Goal: Task Accomplishment & Management: Manage account settings

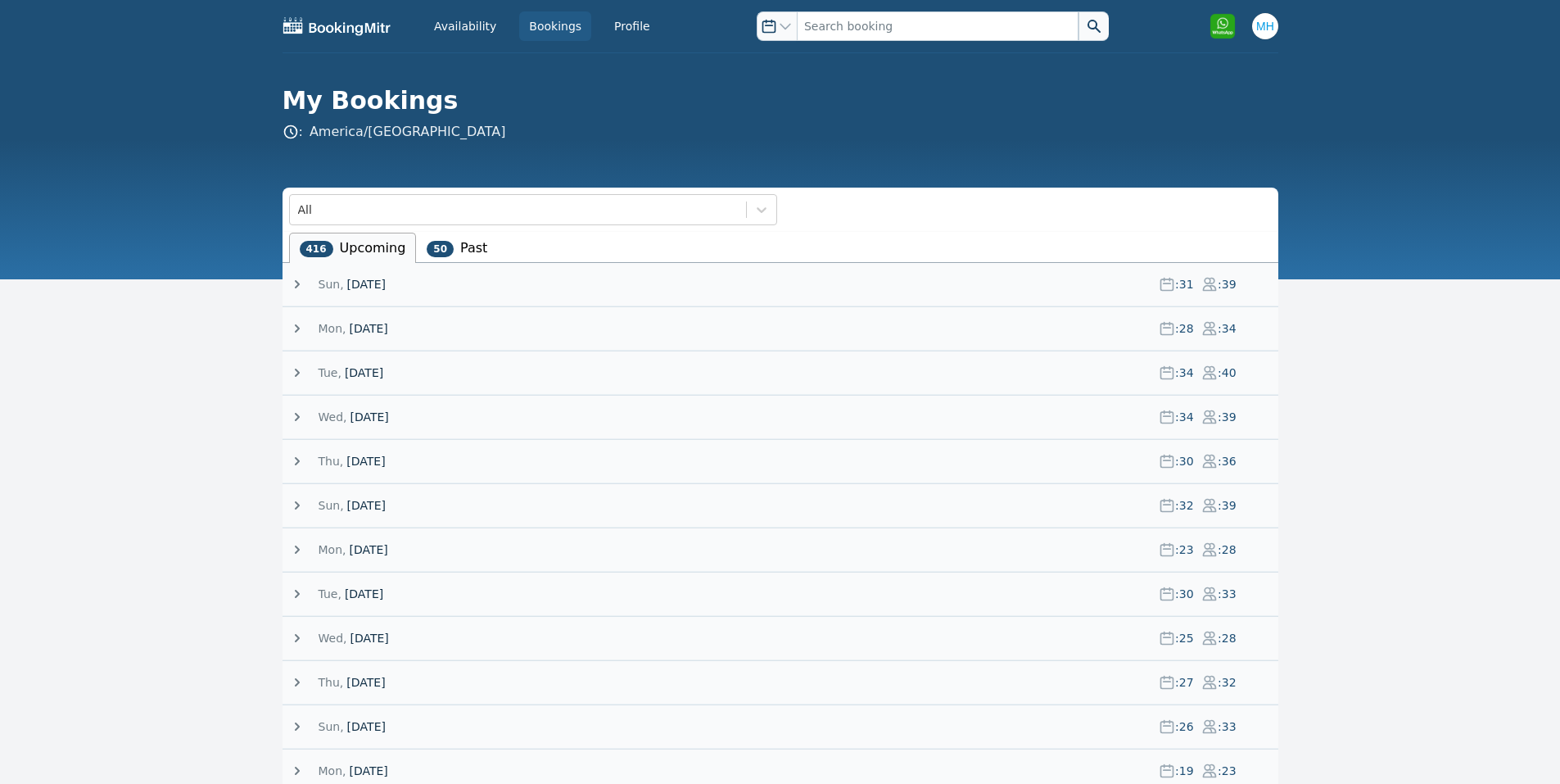
click at [386, 285] on span "[DATE]" at bounding box center [367, 283] width 39 height 16
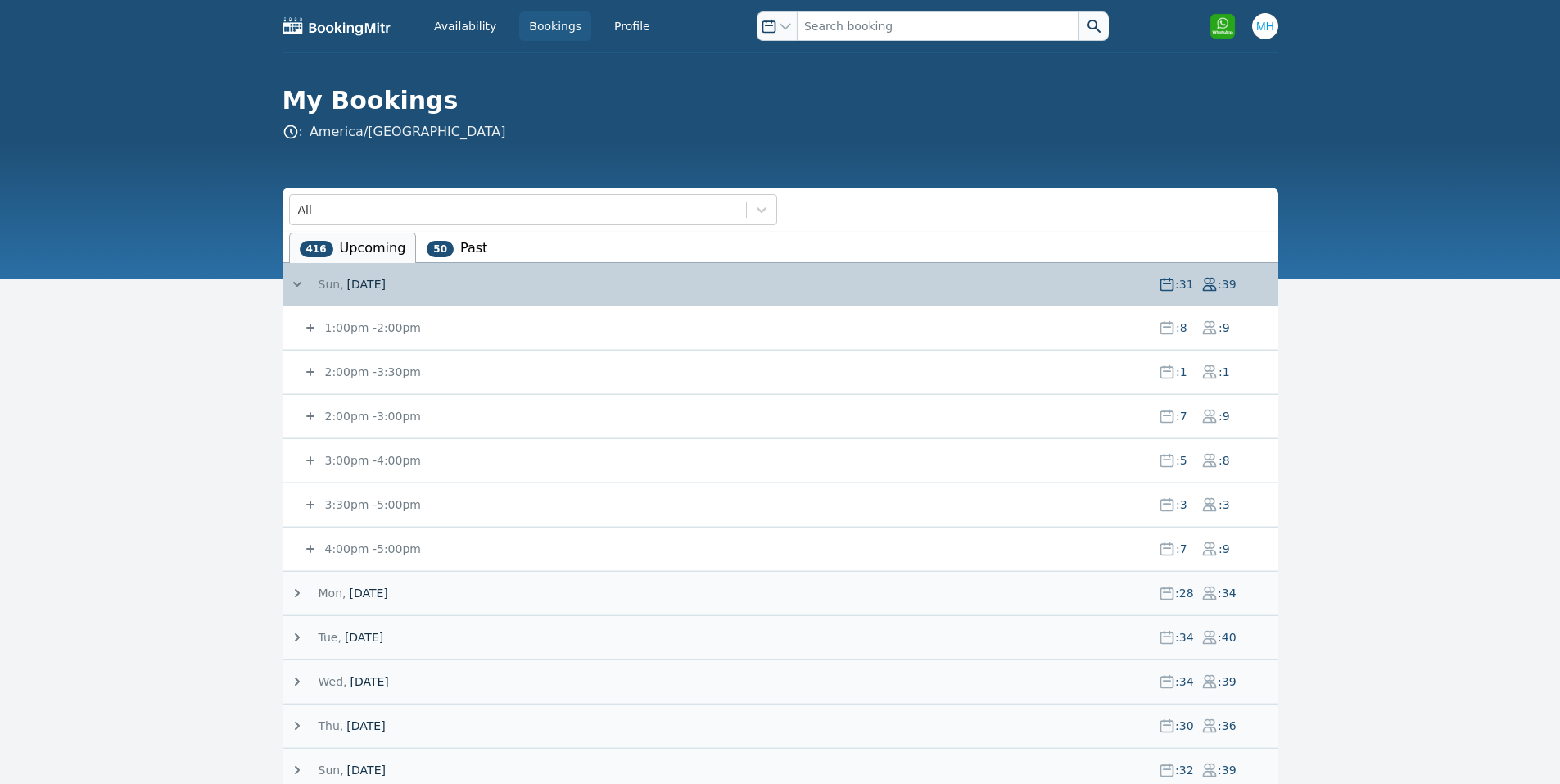
click at [370, 332] on small "1:00pm - 2:00pm" at bounding box center [372, 328] width 100 height 13
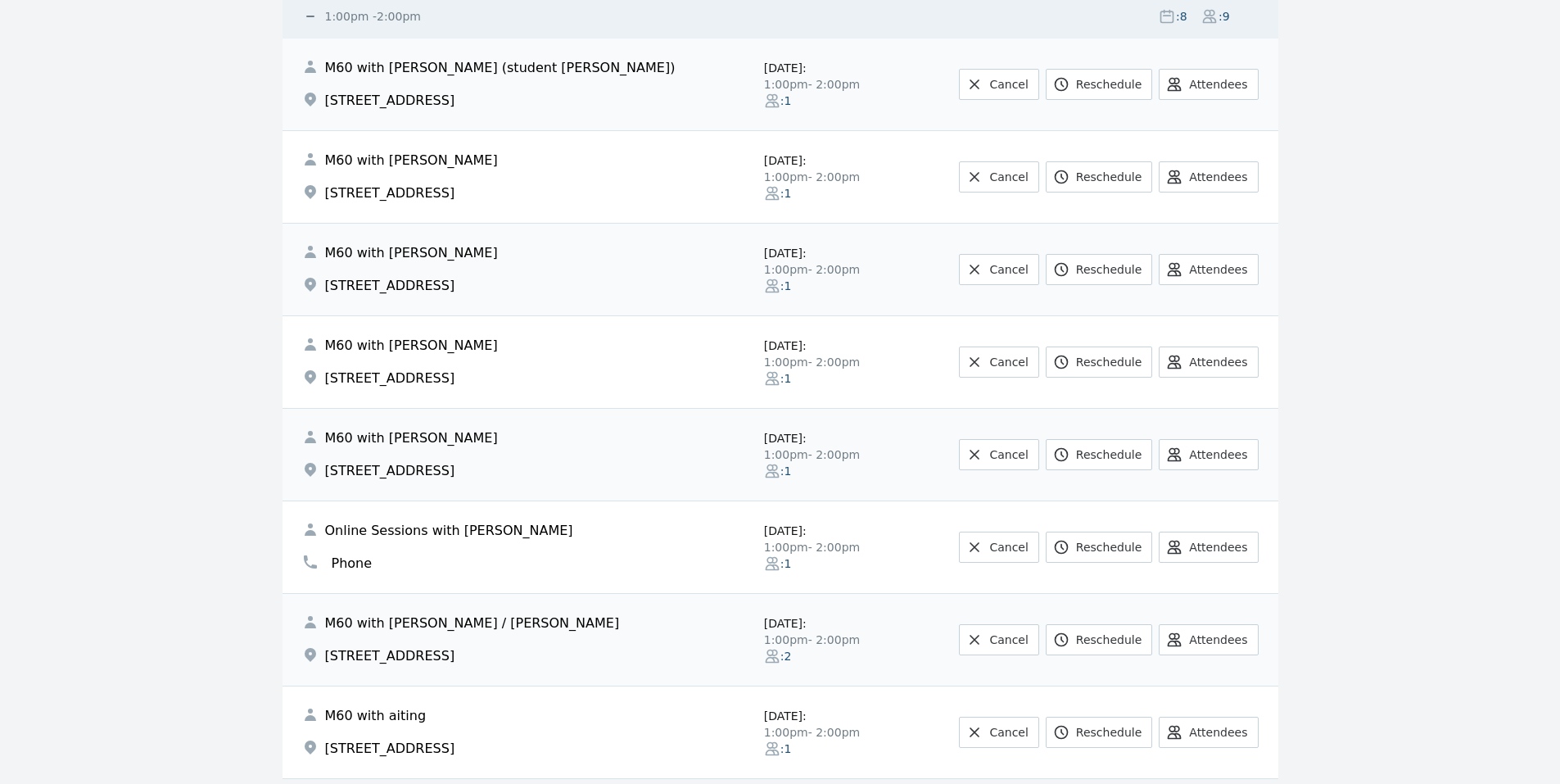
scroll to position [426, 0]
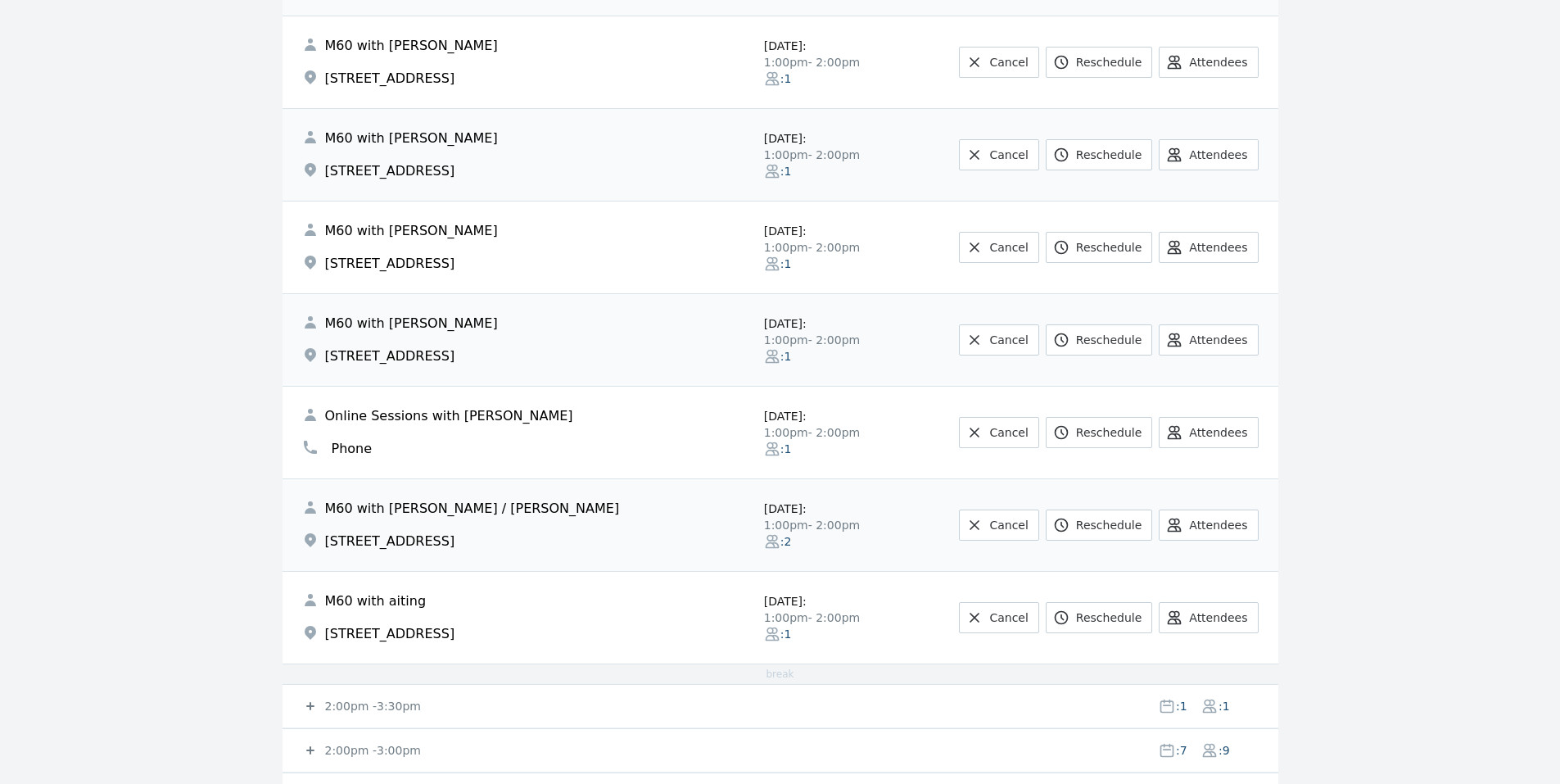
click at [381, 692] on div "2:00pm - 3:30pm : 1 : 1" at bounding box center [790, 706] width 976 height 43
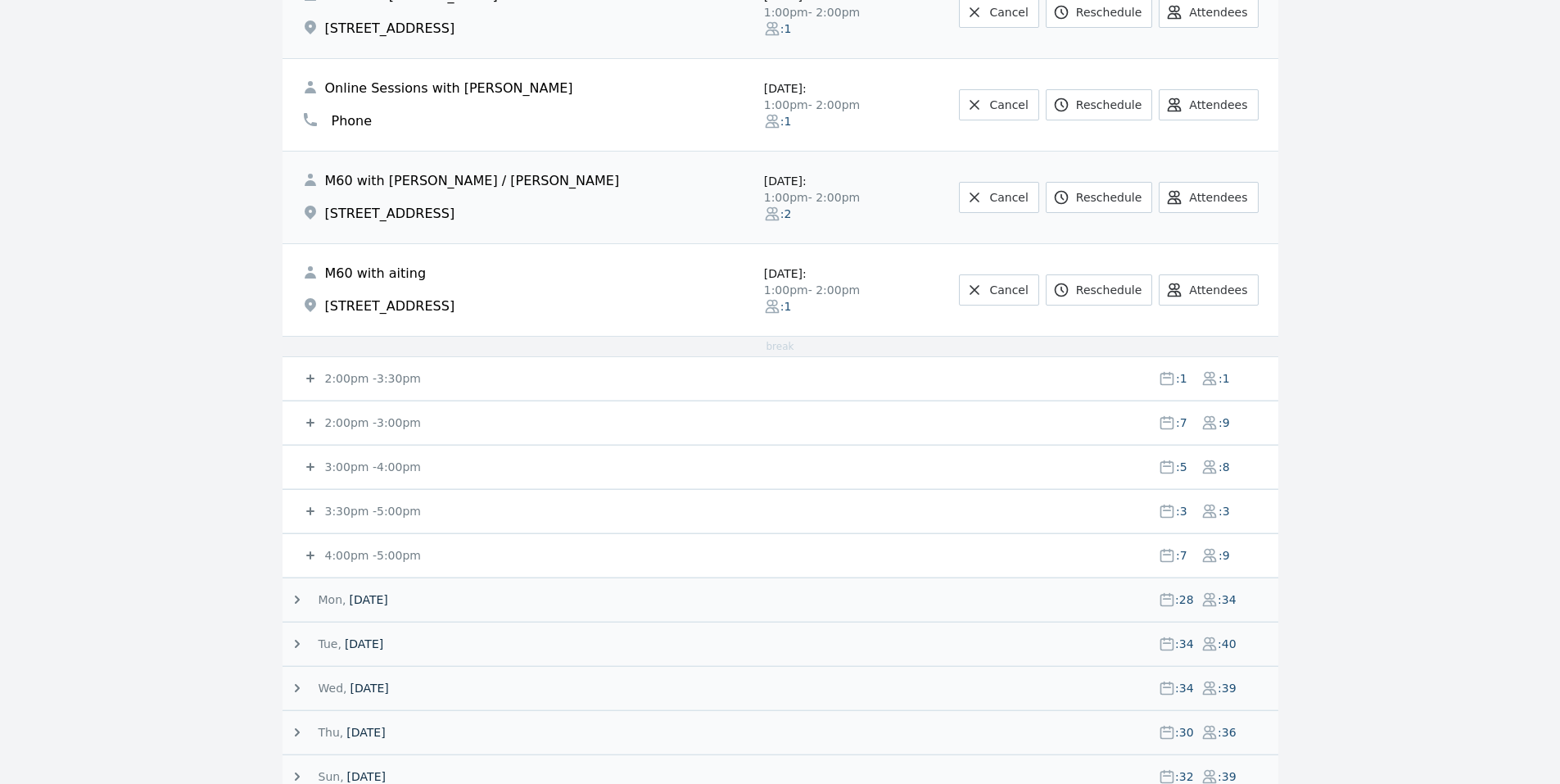
click at [370, 419] on small "2:00pm - 3:00pm" at bounding box center [372, 422] width 100 height 13
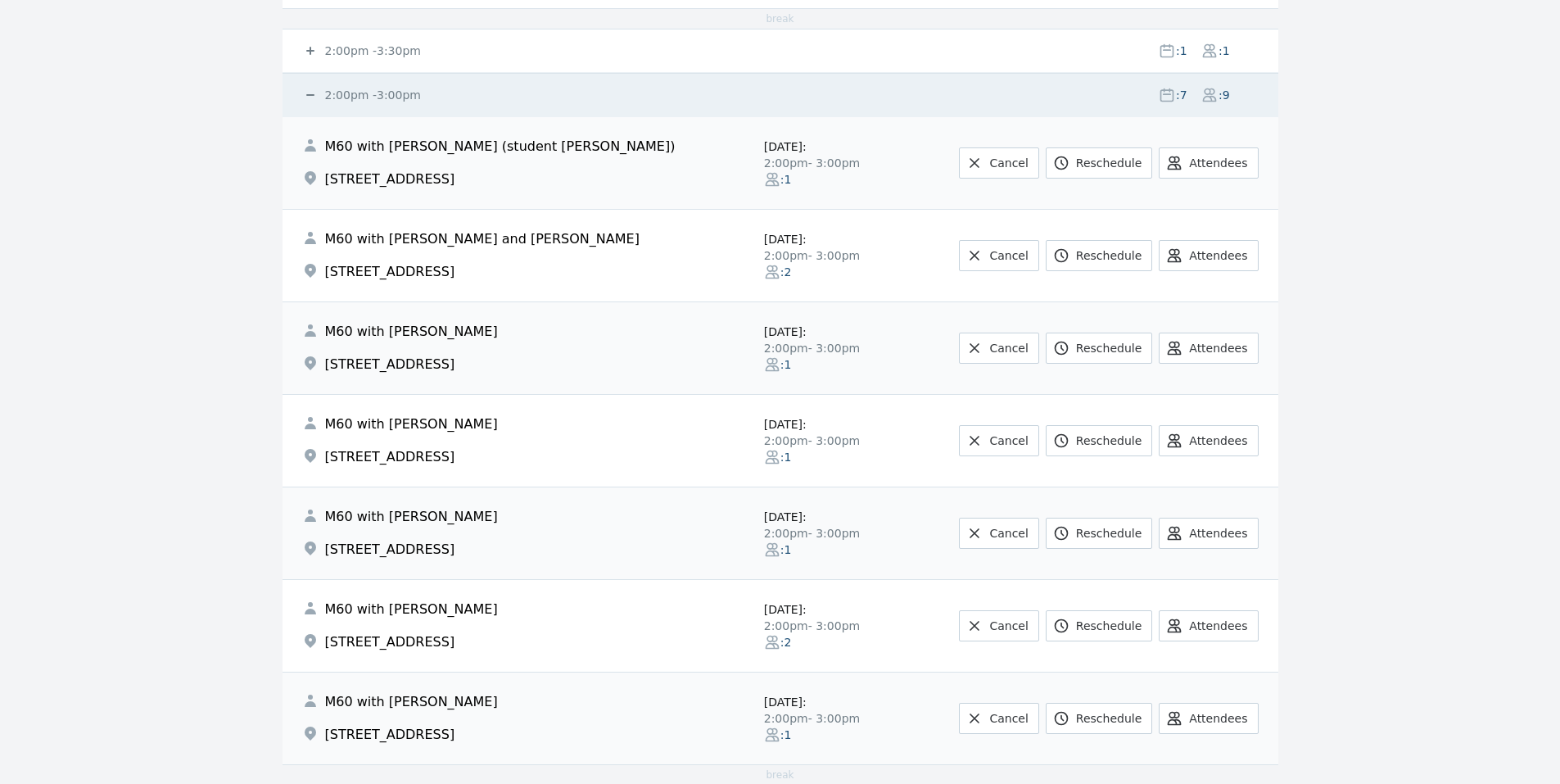
scroll to position [1409, 0]
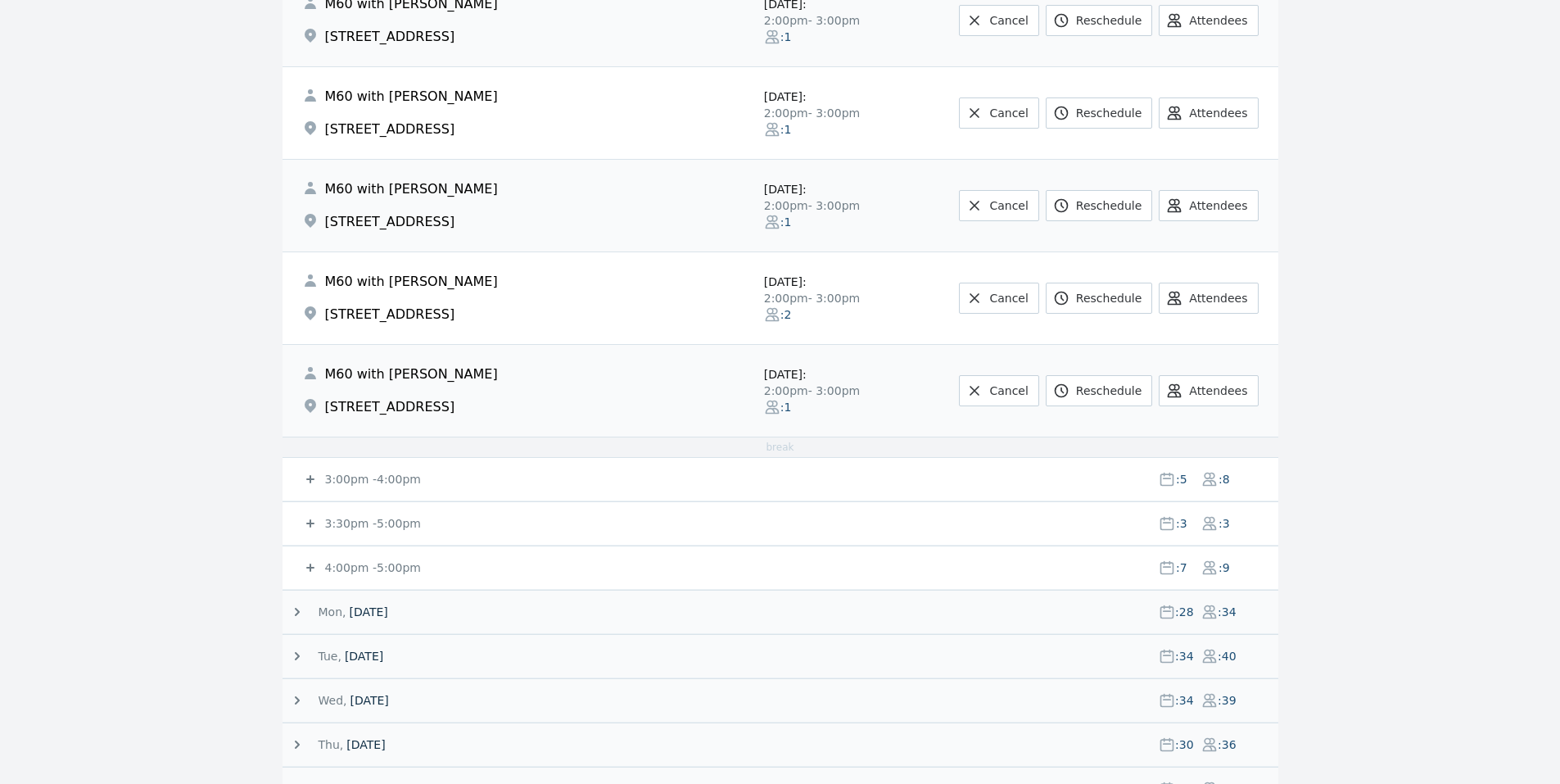
click at [374, 481] on small "3:00pm - 4:00pm" at bounding box center [372, 479] width 100 height 13
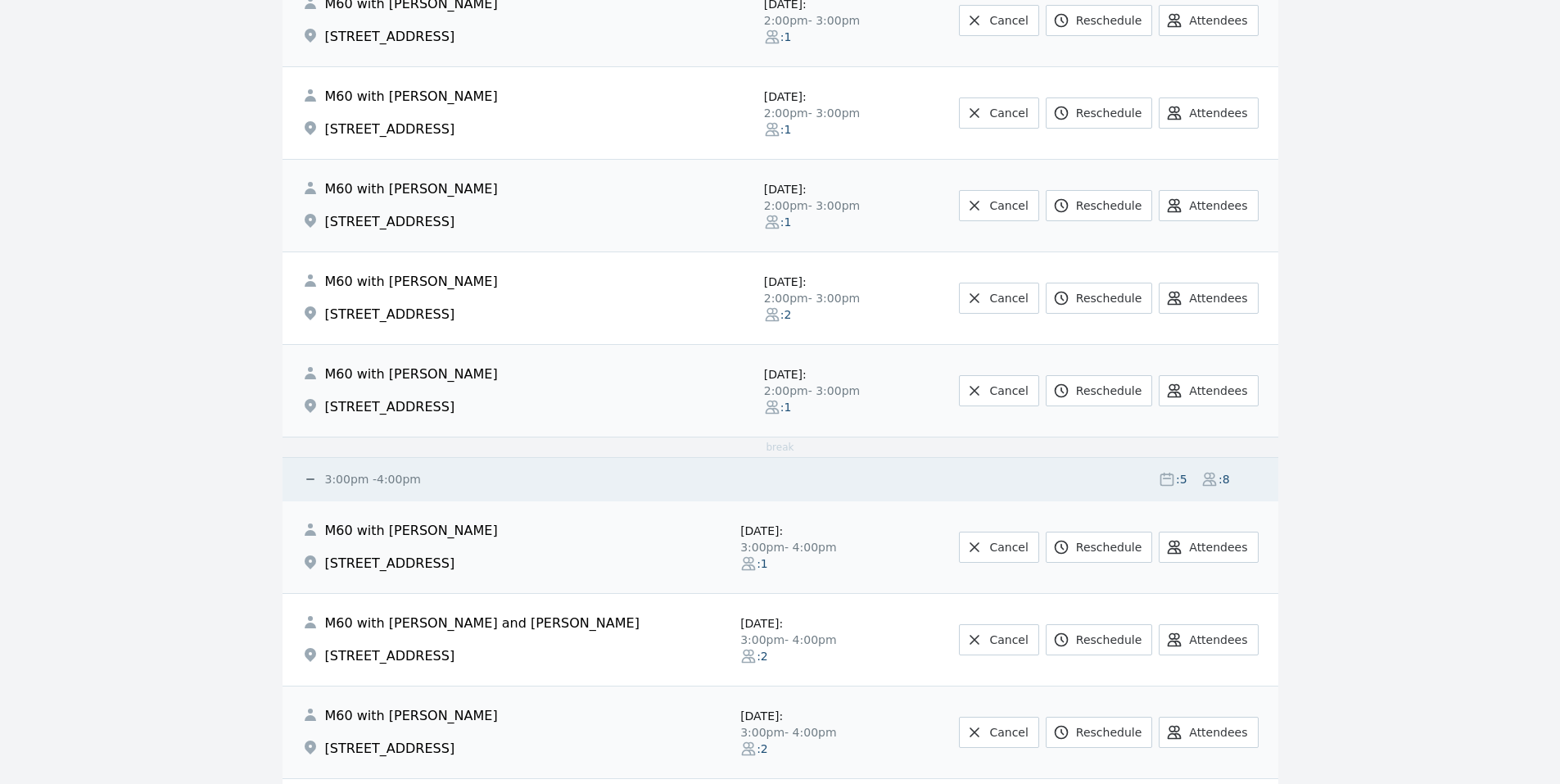
scroll to position [1736, 0]
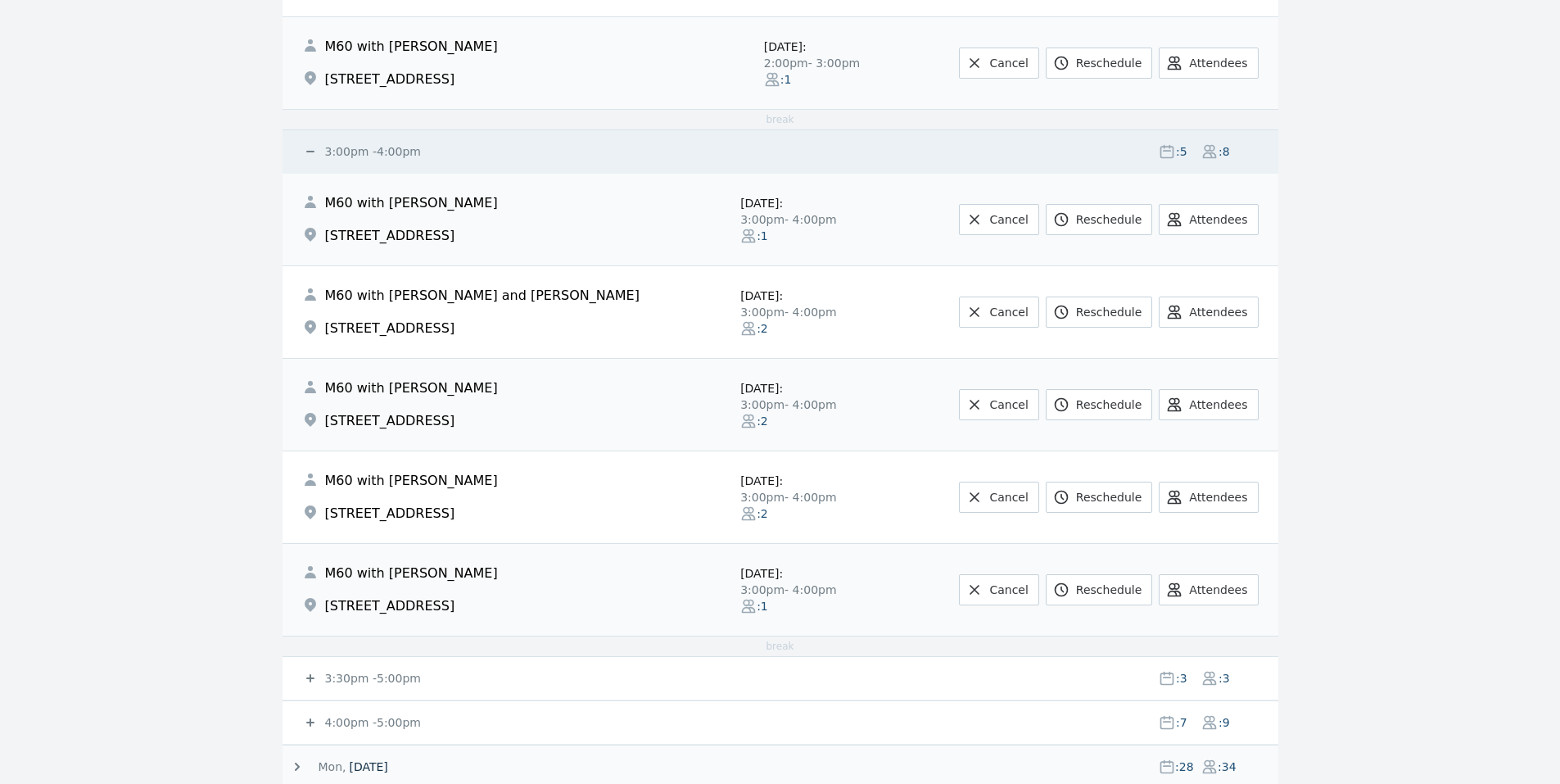
drag, startPoint x: 356, startPoint y: 724, endPoint x: 247, endPoint y: 657, distance: 127.9
click at [356, 725] on small "4:00pm - 5:00pm" at bounding box center [372, 722] width 100 height 13
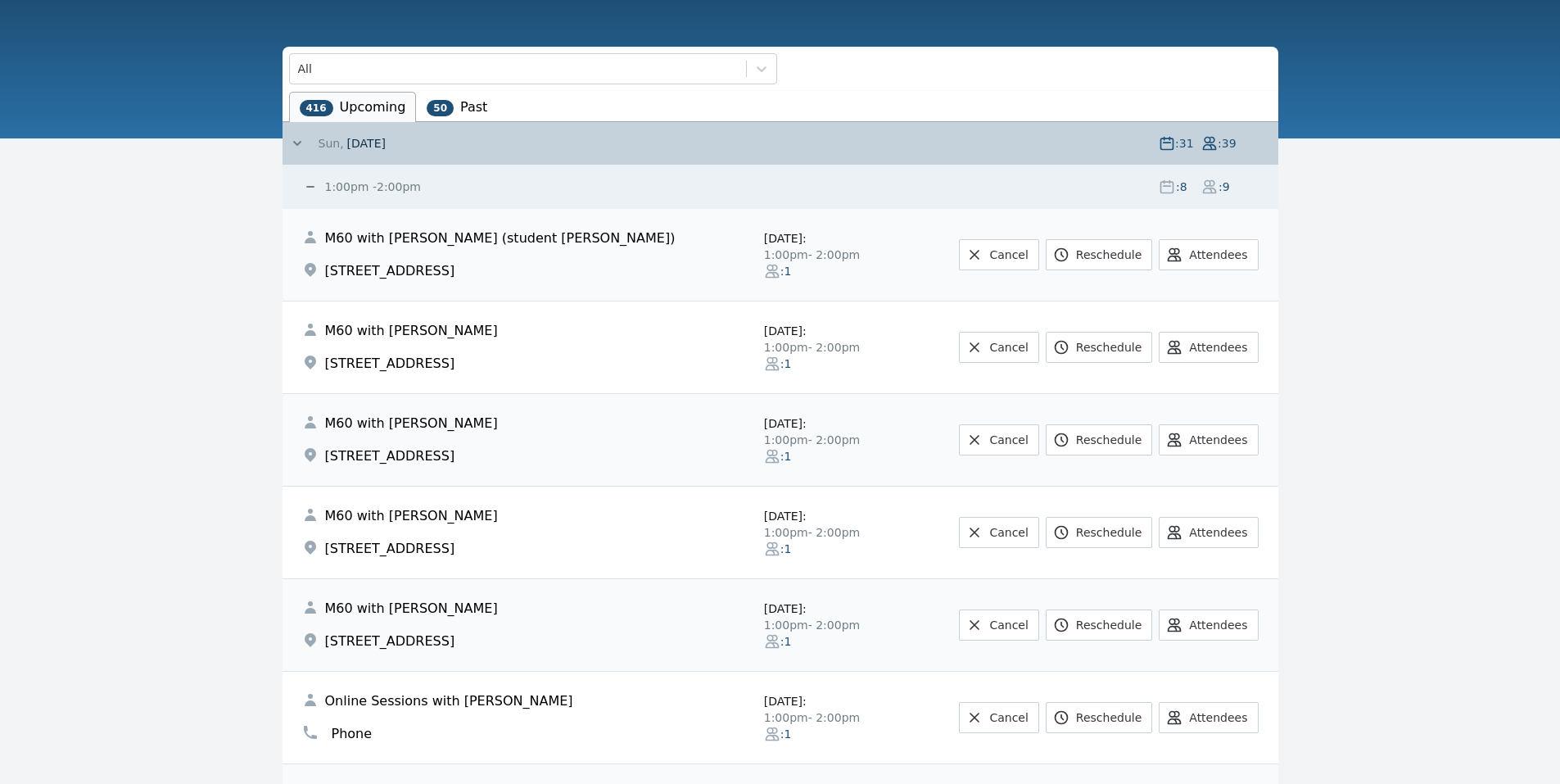
scroll to position [0, 0]
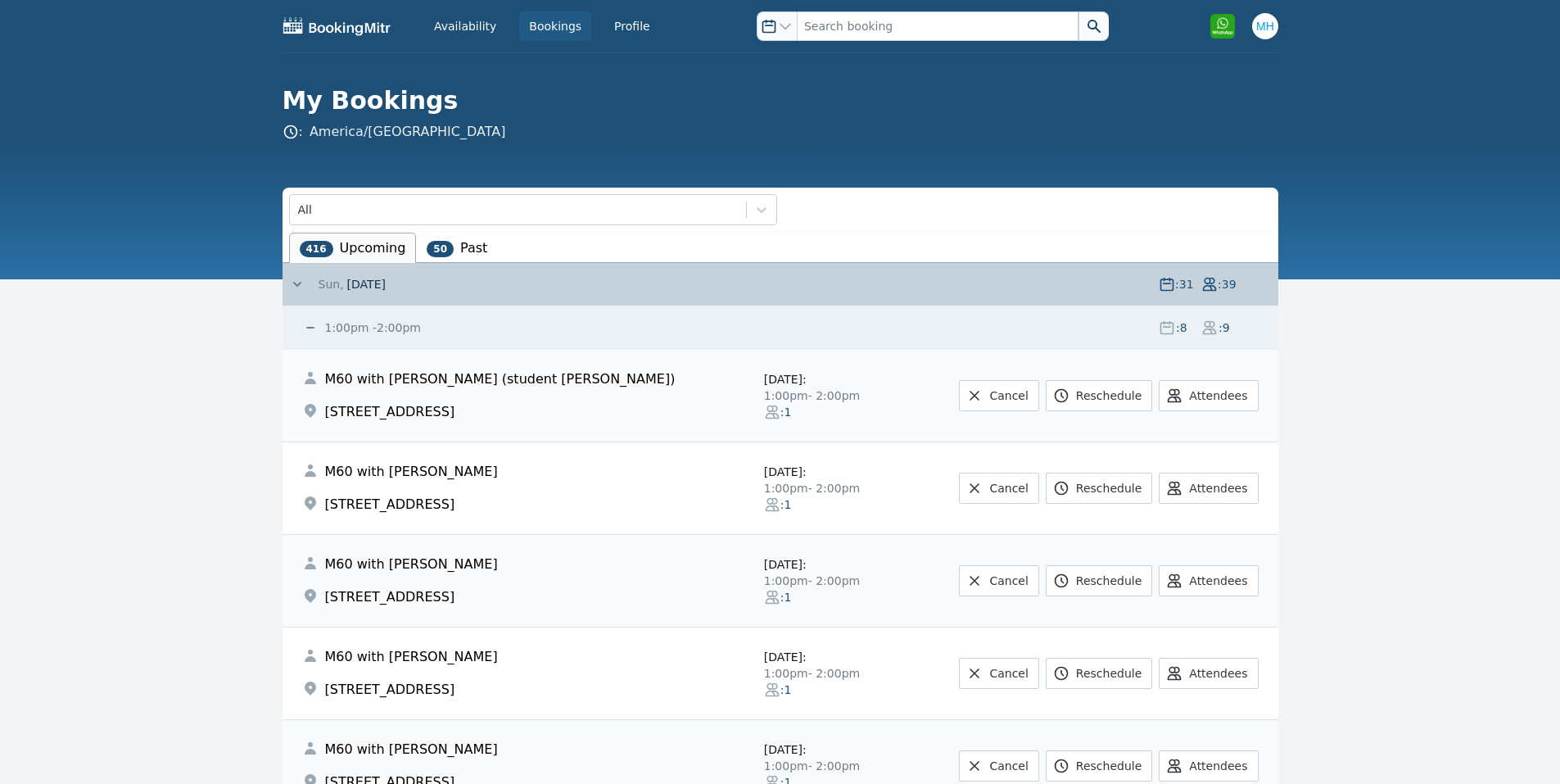
click at [381, 282] on span "[DATE]" at bounding box center [367, 283] width 39 height 16
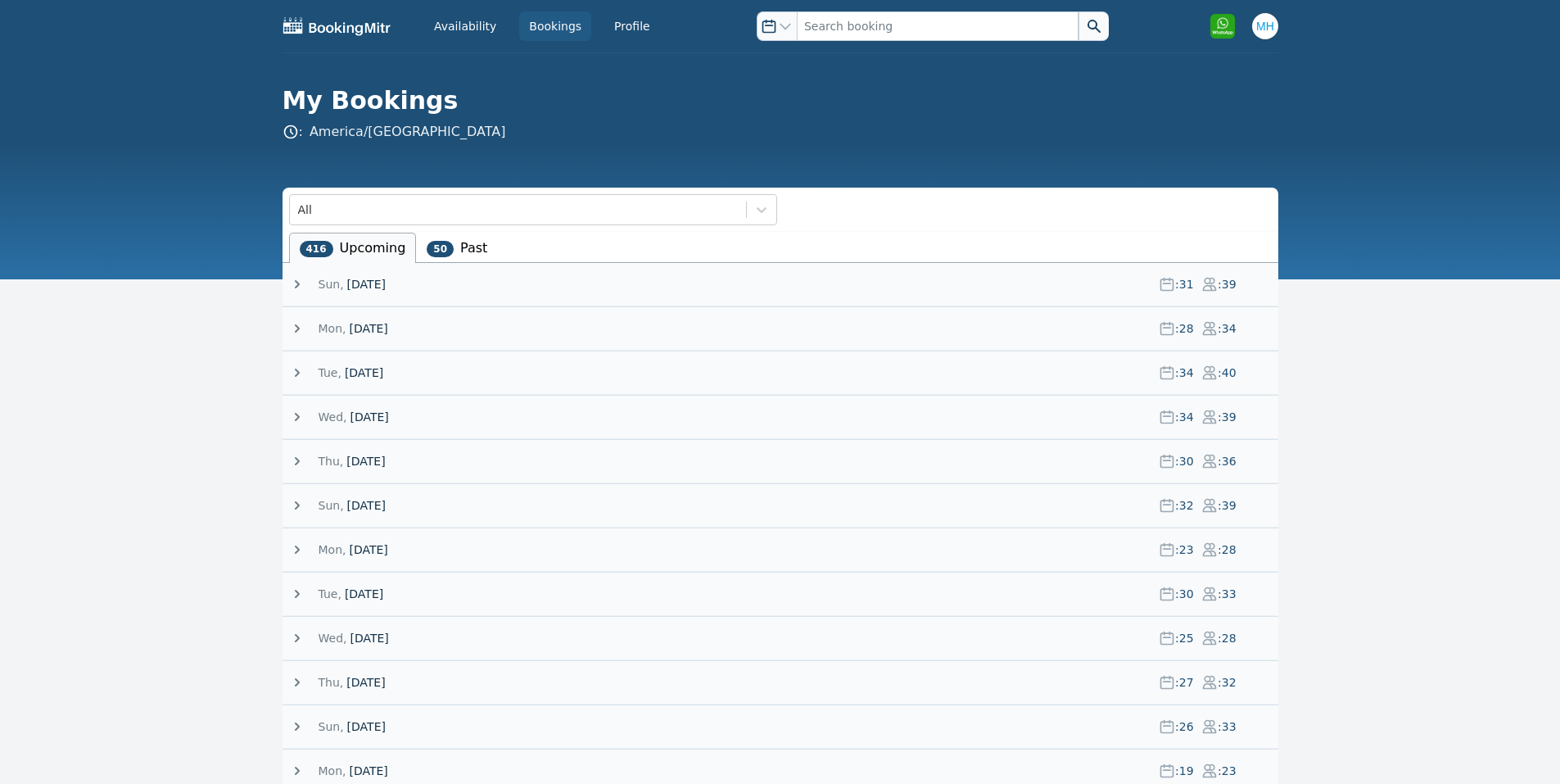
click at [358, 370] on span "[DATE]" at bounding box center [364, 372] width 39 height 16
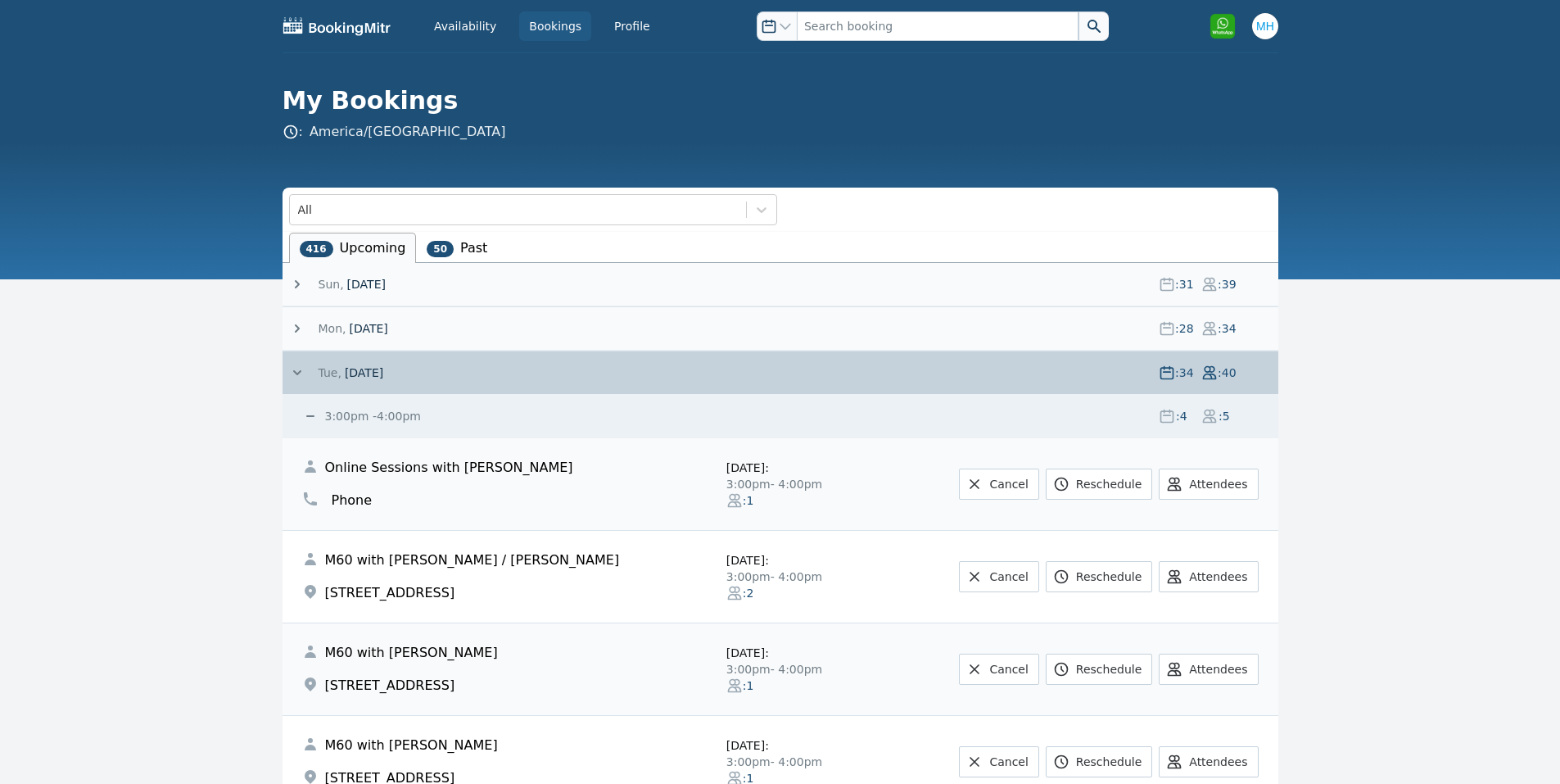
click at [325, 416] on small "3:00pm - 4:00pm" at bounding box center [372, 416] width 100 height 13
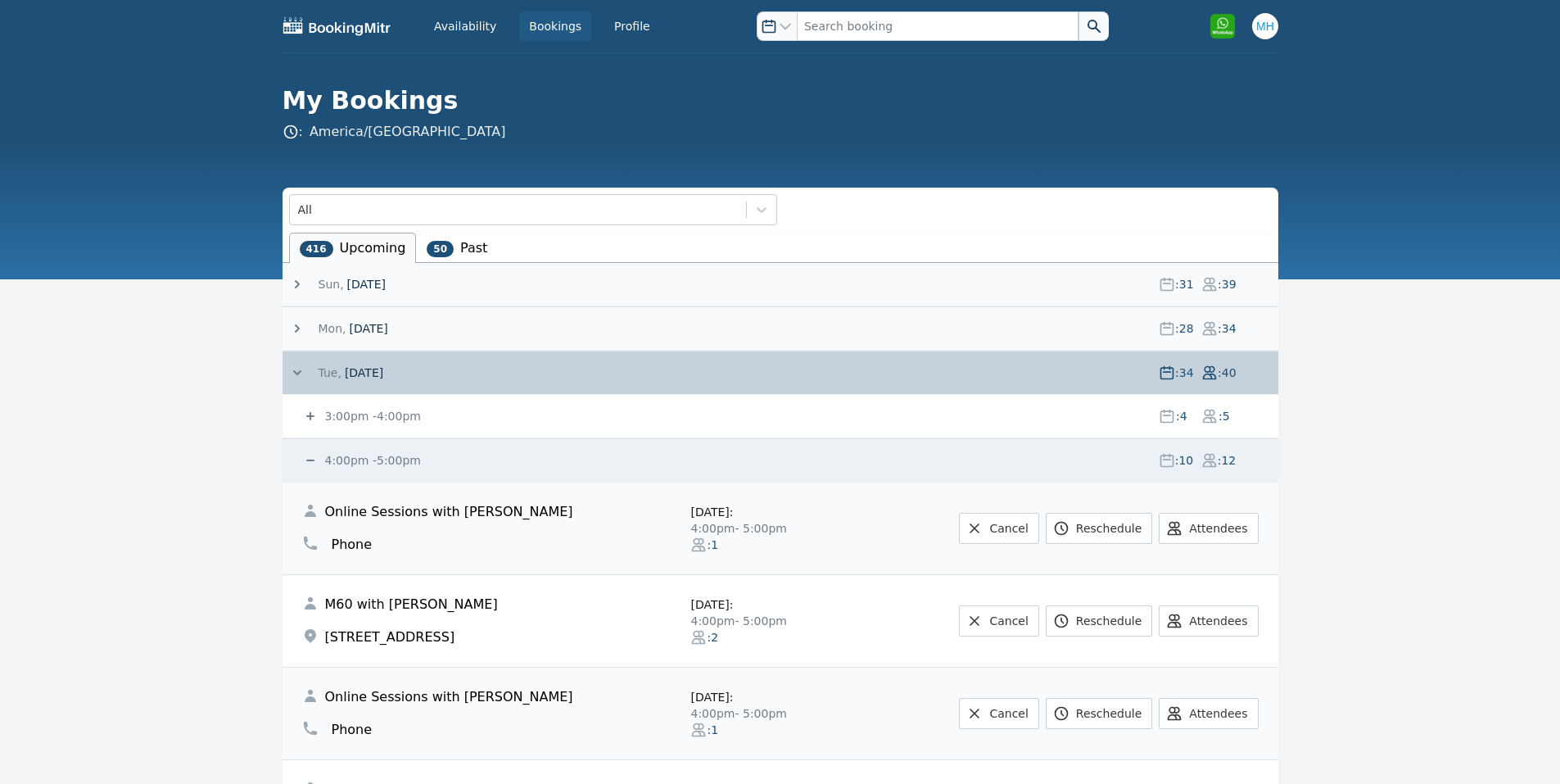
click at [386, 280] on span "[DATE]" at bounding box center [367, 283] width 39 height 16
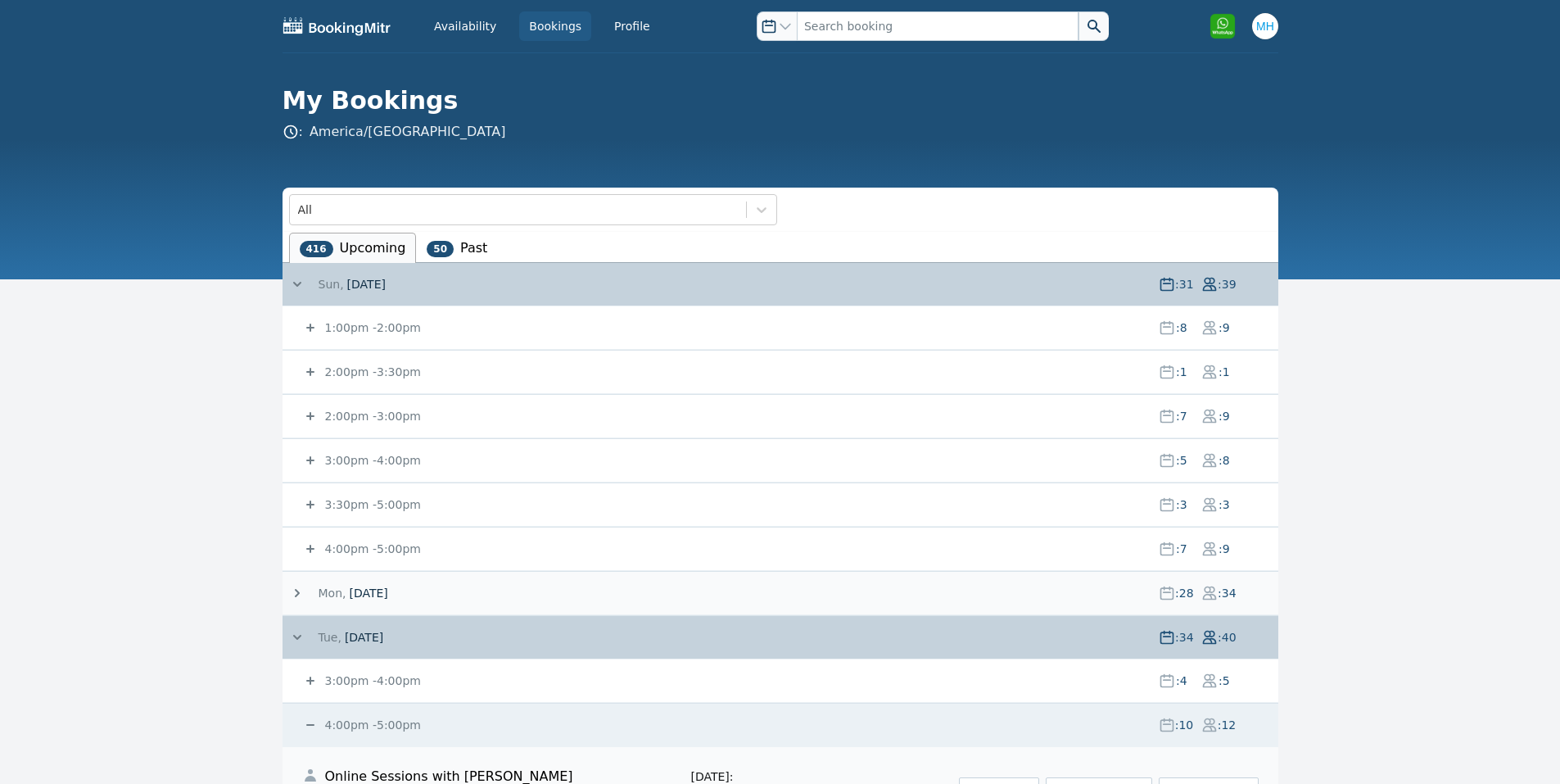
click at [371, 326] on small "1:00pm - 2:00pm" at bounding box center [372, 328] width 100 height 13
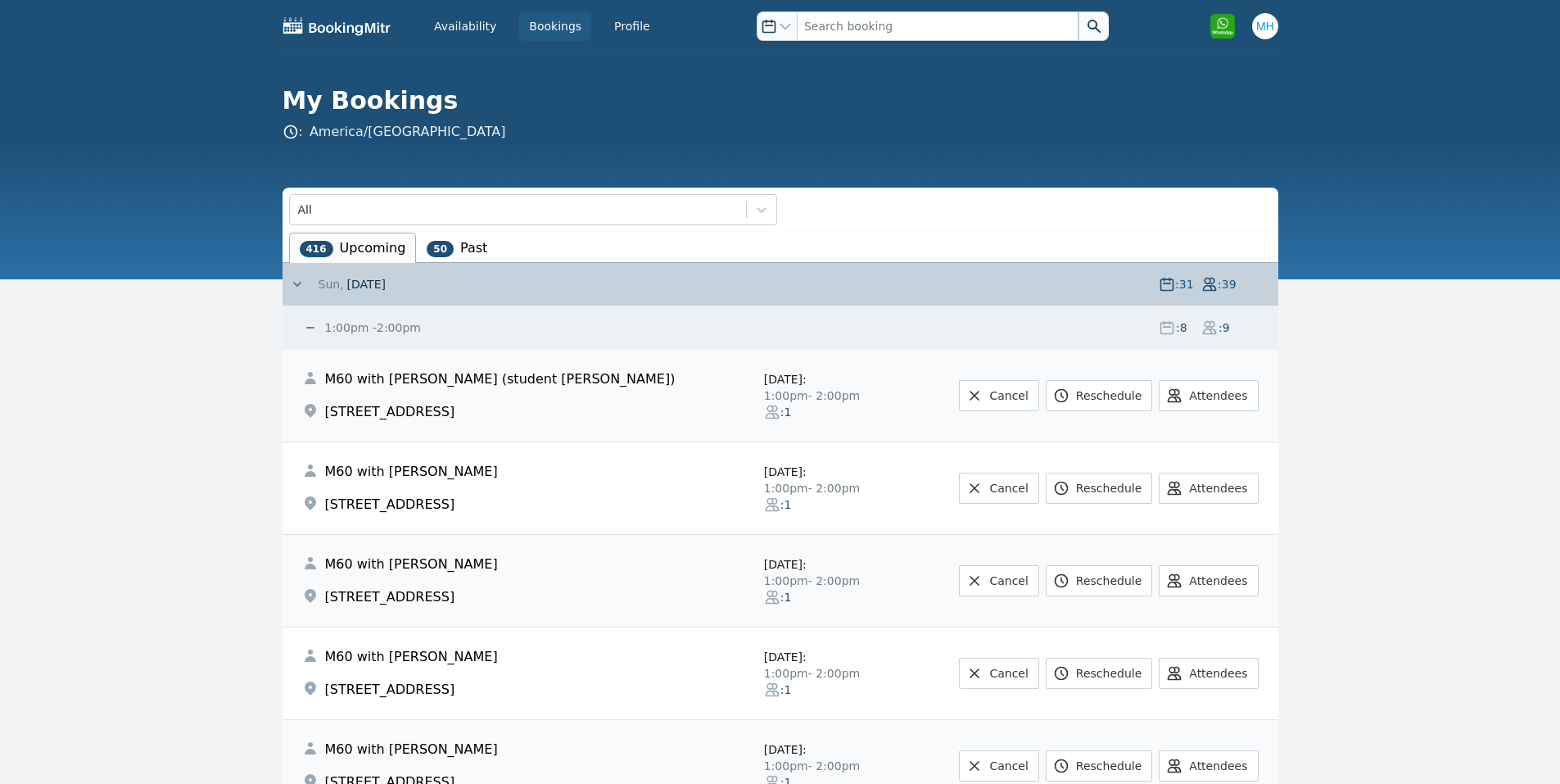
scroll to position [328, 0]
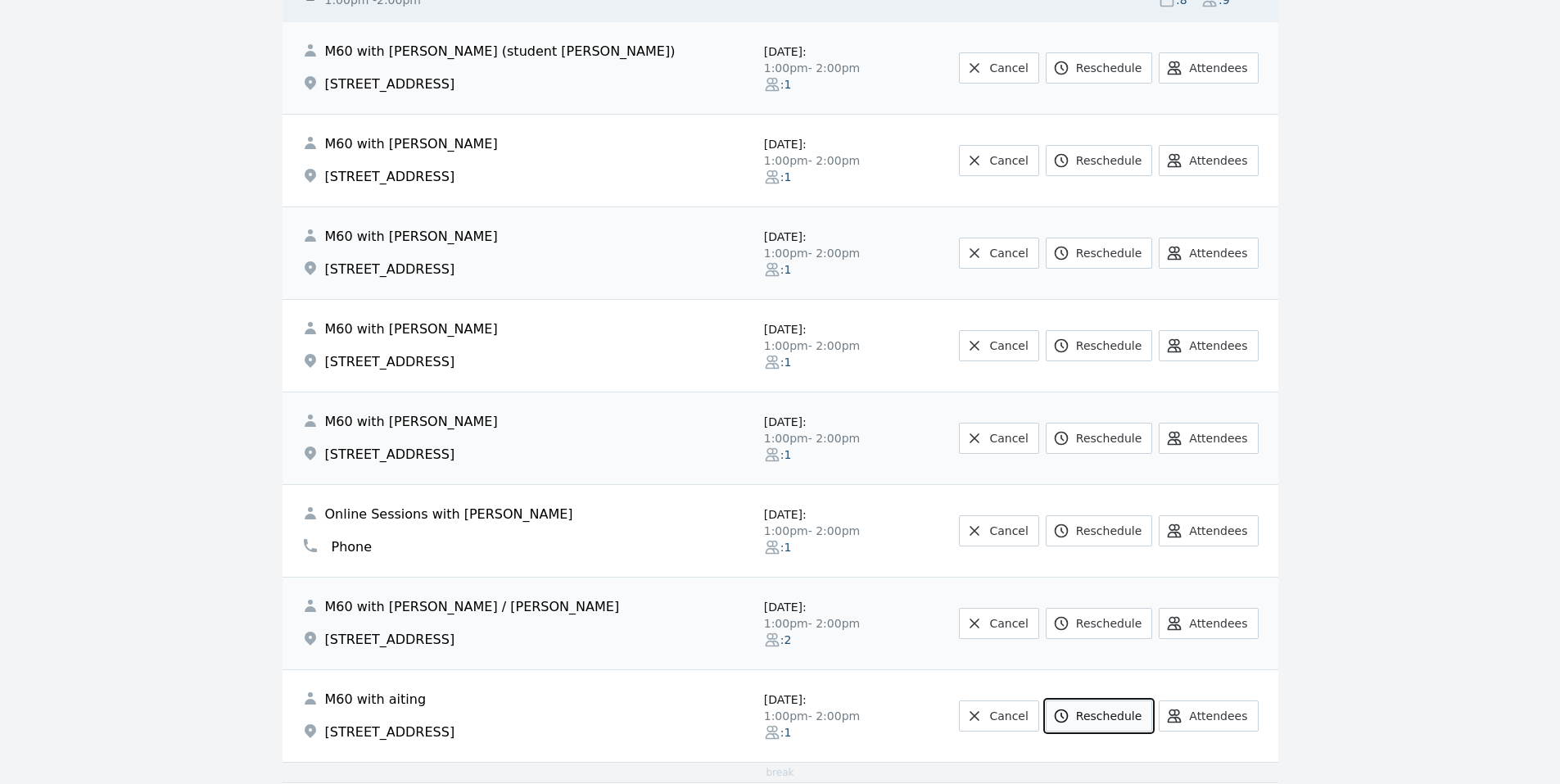
click at [1131, 716] on link "Reschedule" at bounding box center [1099, 716] width 106 height 31
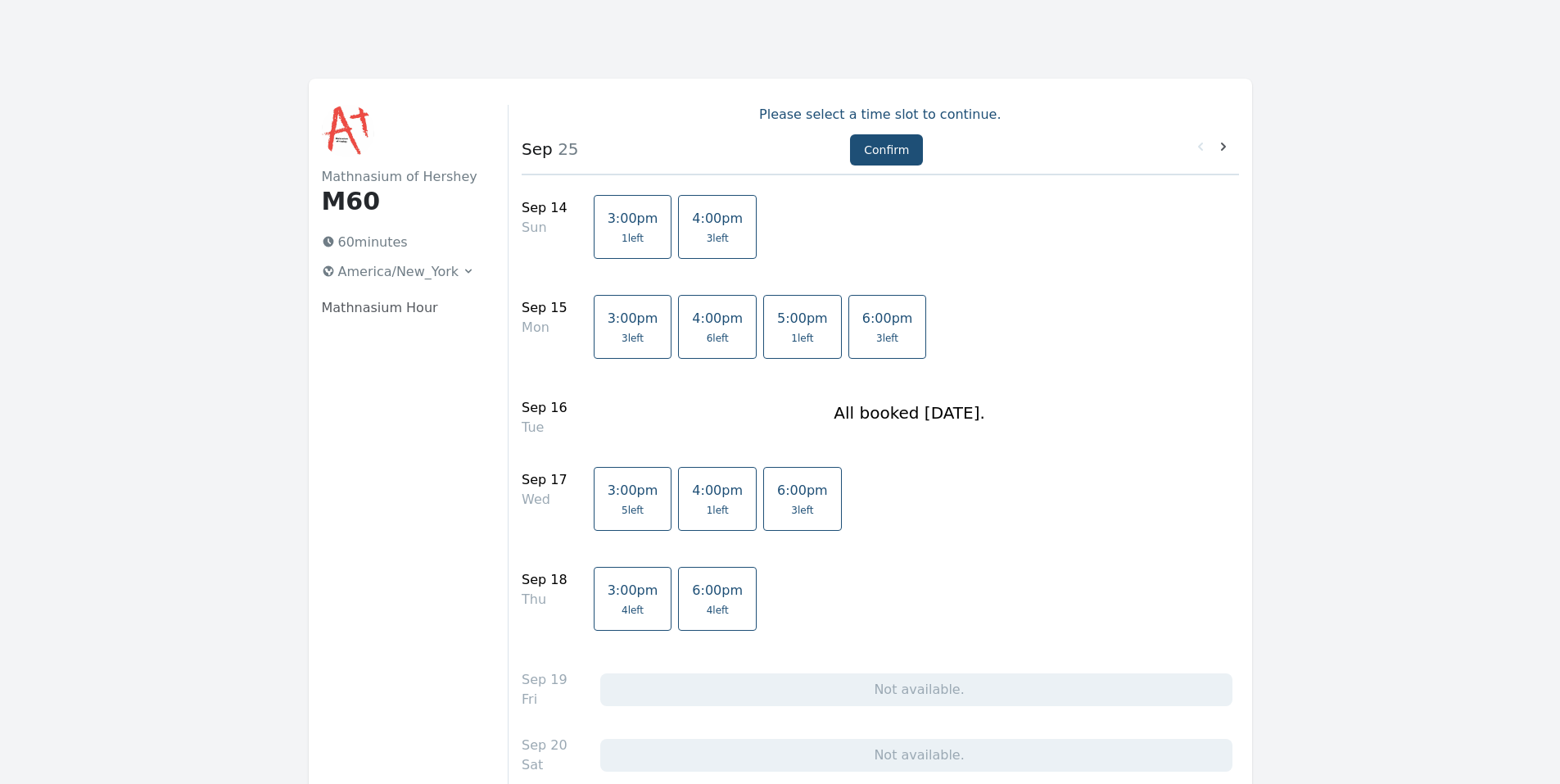
scroll to position [328, 0]
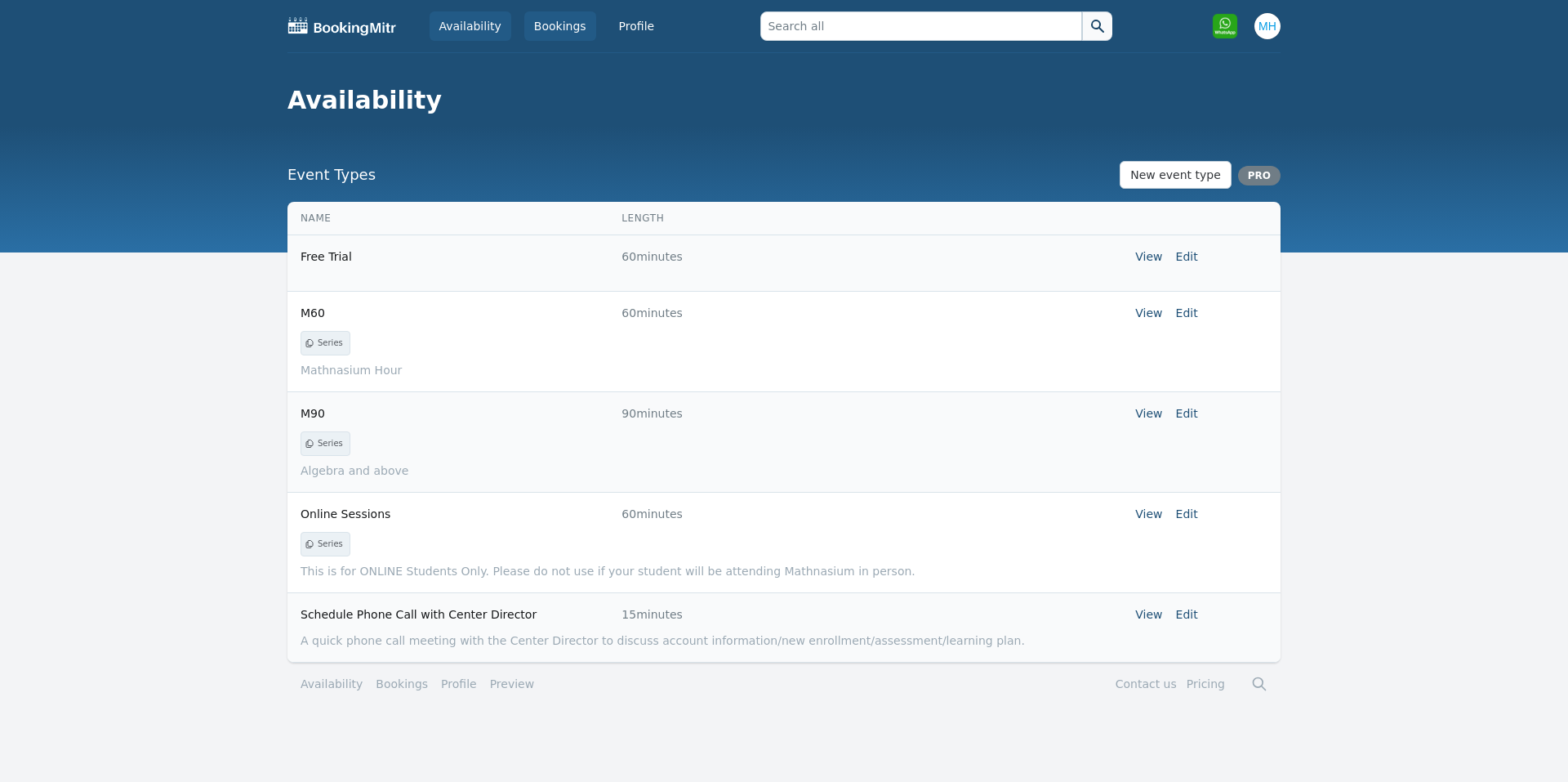
click at [541, 18] on link "Bookings" at bounding box center [560, 26] width 71 height 29
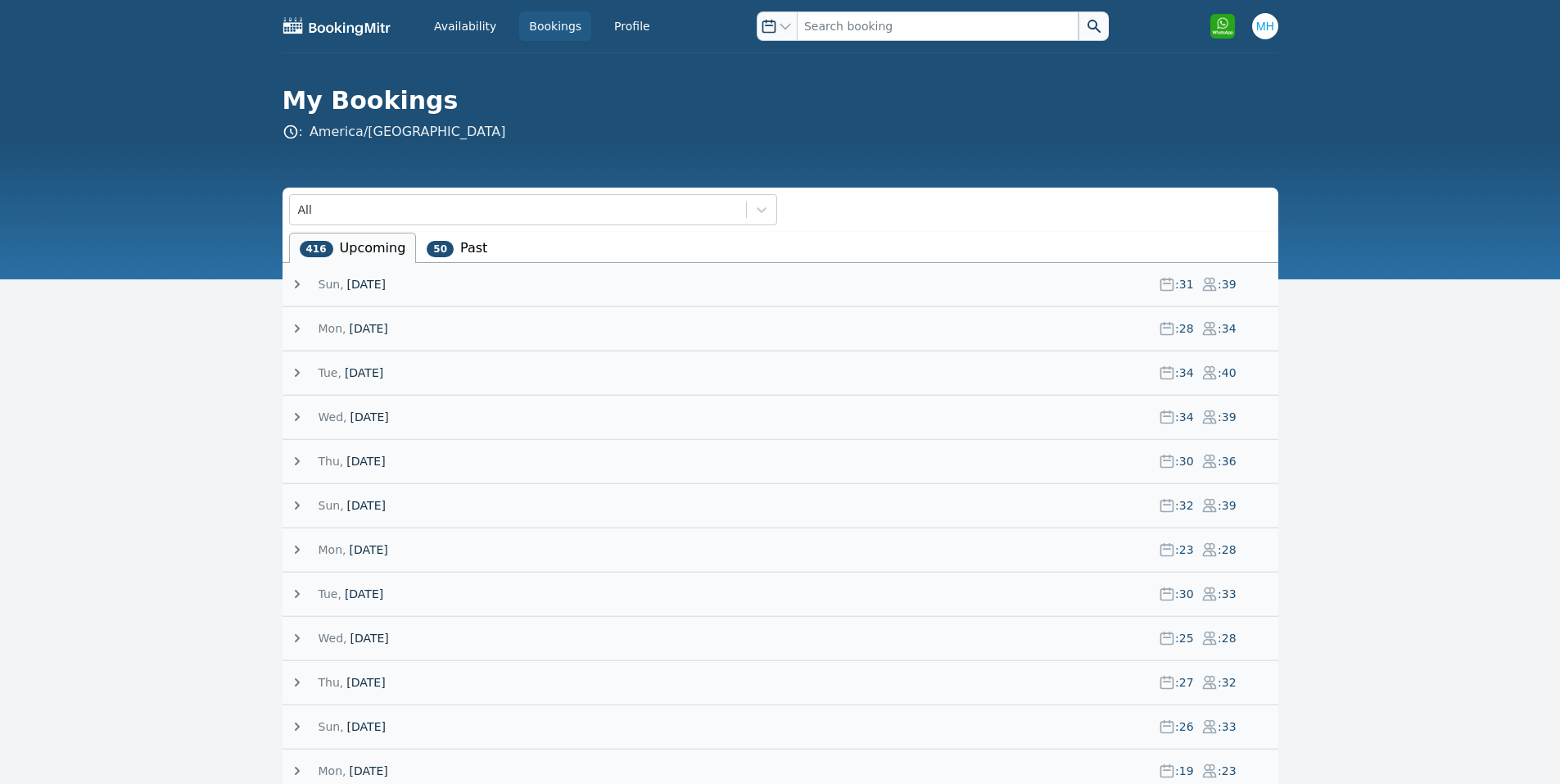
click at [385, 459] on span "[DATE]" at bounding box center [366, 460] width 39 height 16
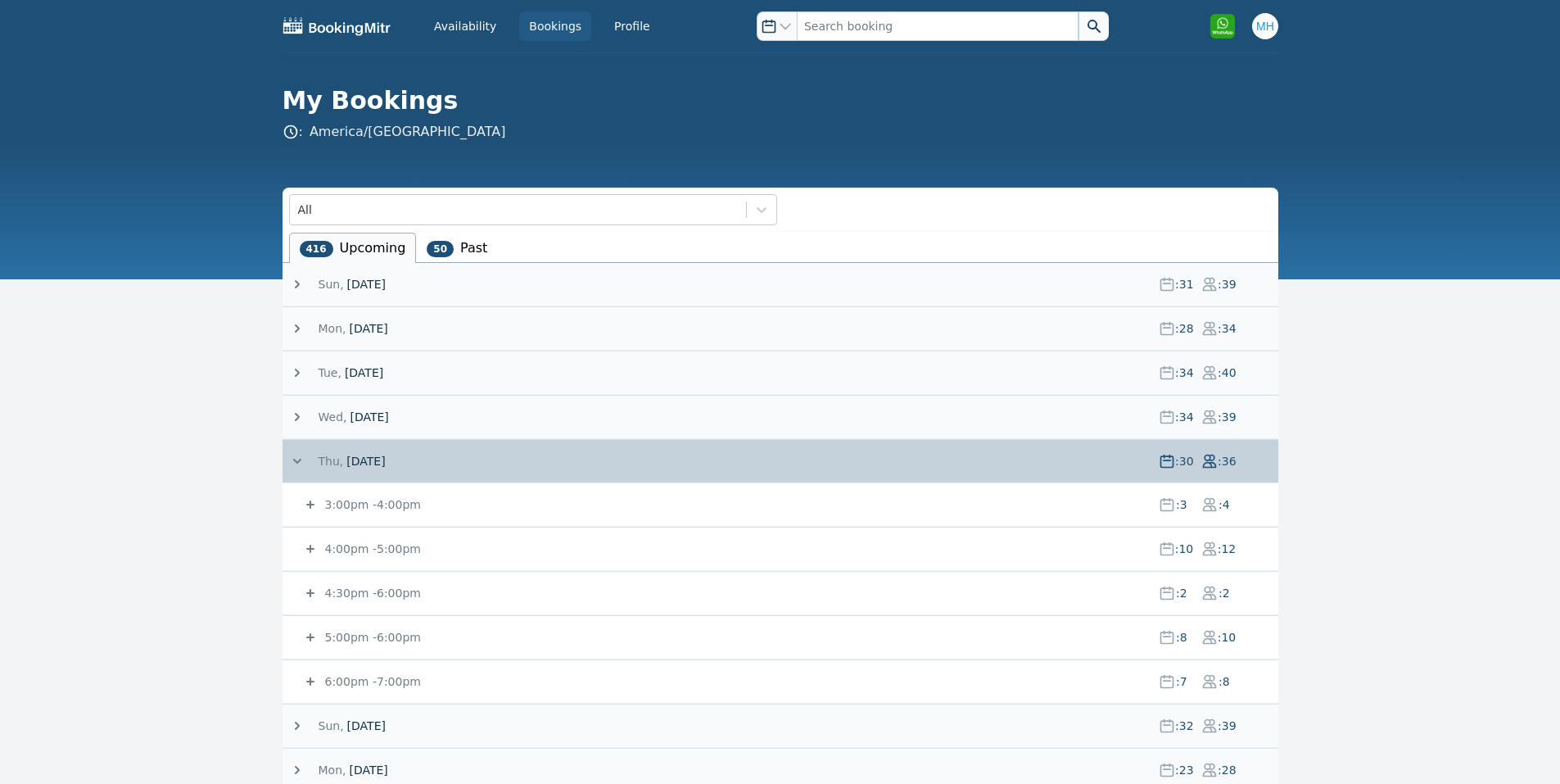
click at [370, 679] on small "6:00pm - 7:00pm" at bounding box center [372, 681] width 100 height 13
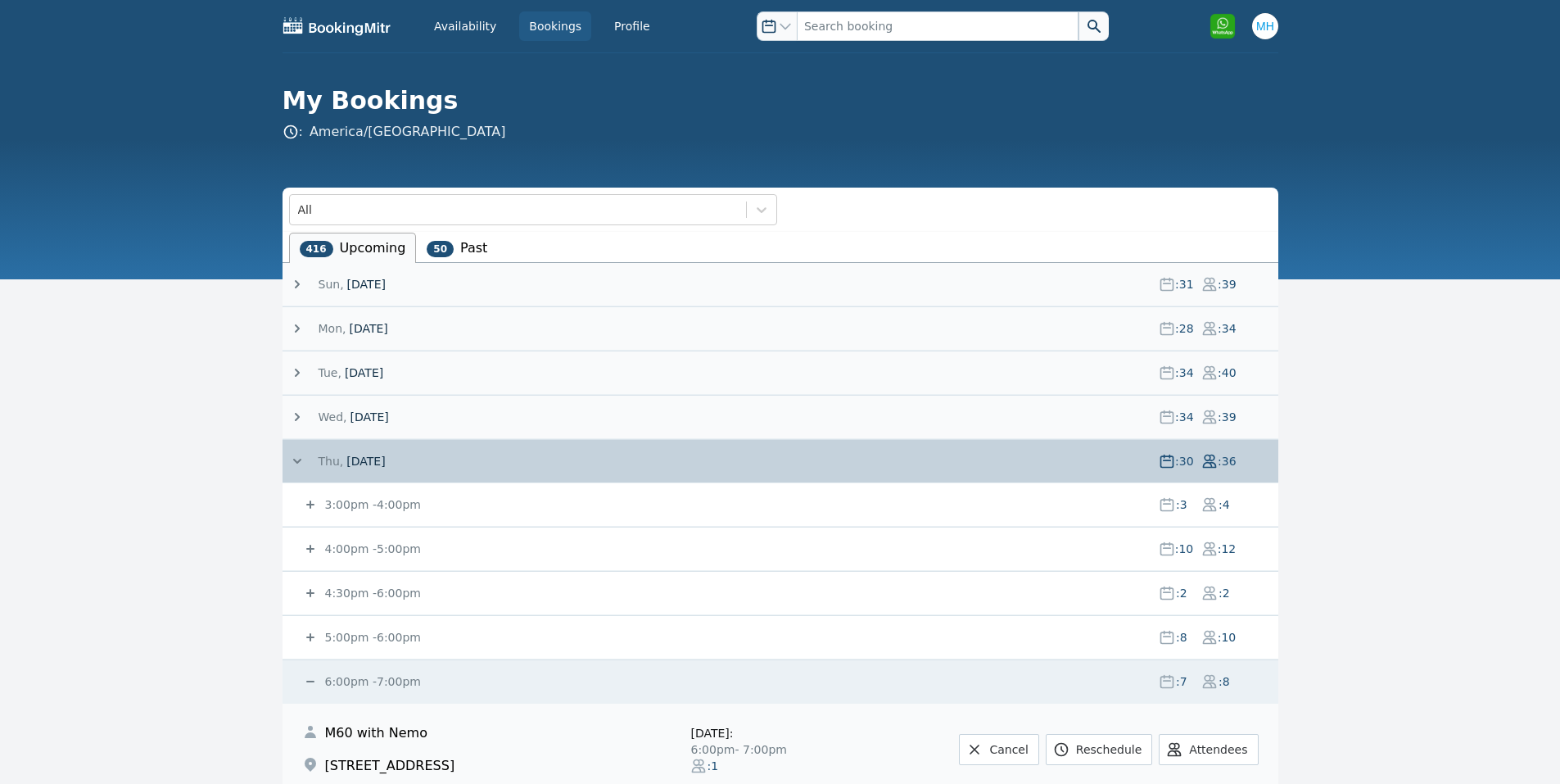
click at [370, 679] on small "6:00pm - 7:00pm" at bounding box center [372, 681] width 100 height 13
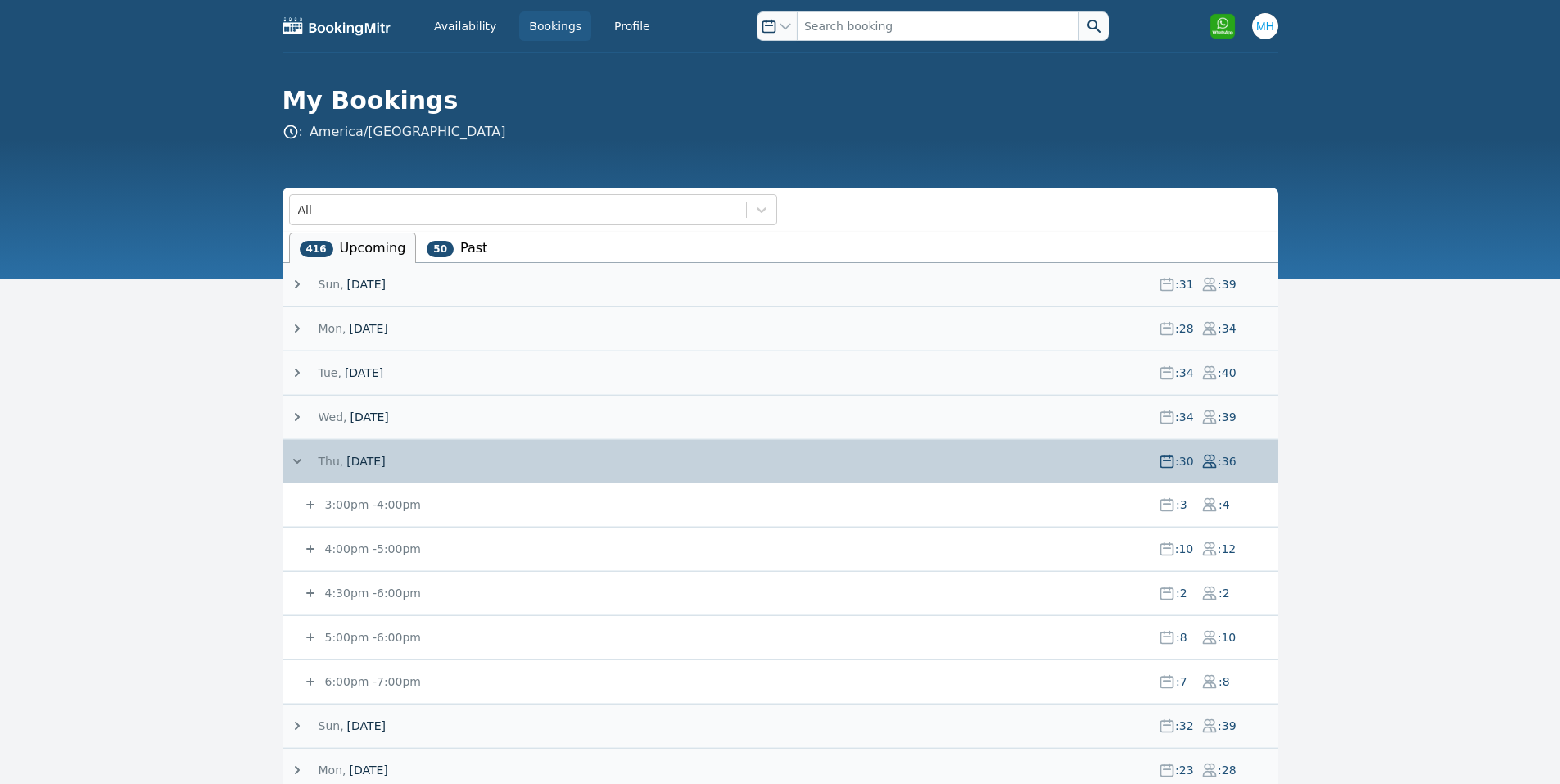
click at [350, 459] on span "[DATE]" at bounding box center [366, 460] width 39 height 16
